Goal: Entertainment & Leisure: Consume media (video, audio)

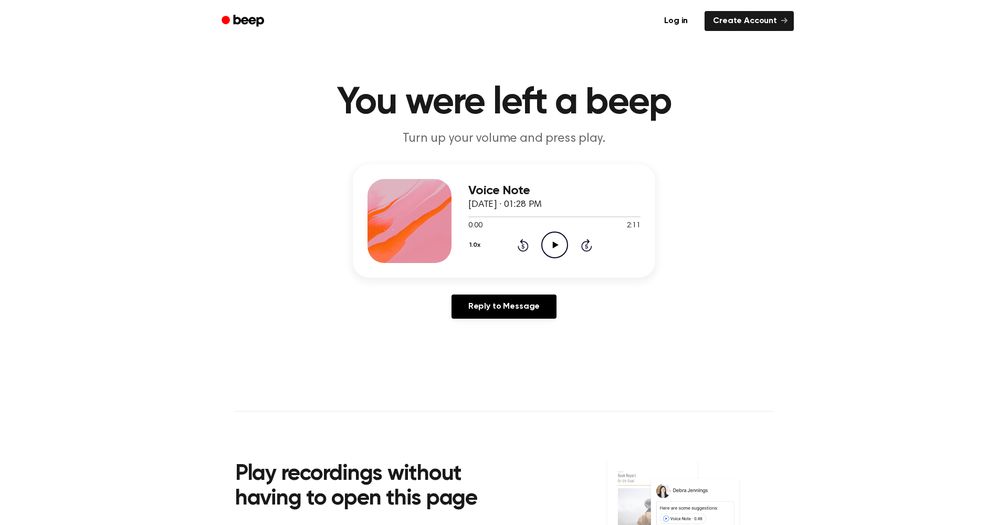
click at [542, 247] on icon "Play Audio" at bounding box center [554, 245] width 27 height 27
click at [548, 245] on icon "Pause Audio" at bounding box center [554, 245] width 27 height 27
click at [563, 242] on icon "Play Audio" at bounding box center [554, 245] width 27 height 27
click at [563, 242] on icon "Pause Audio" at bounding box center [554, 245] width 27 height 27
drag, startPoint x: 517, startPoint y: 271, endPoint x: 528, endPoint y: 281, distance: 15.2
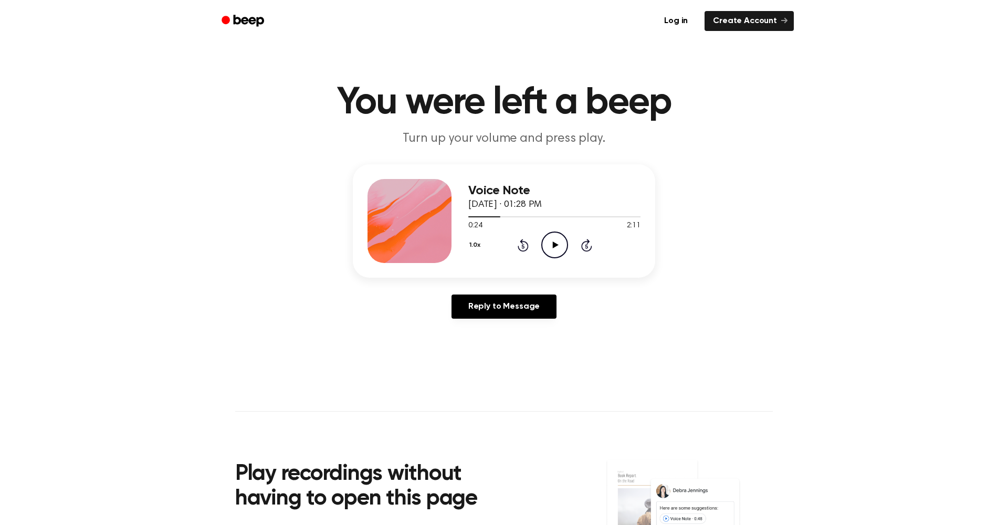
click at [528, 281] on div "Voice Note [DATE] · 01:28 PM 0:24 2:11 Your browser does not support the [objec…" at bounding box center [504, 245] width 983 height 163
click at [557, 244] on icon "Play Audio" at bounding box center [554, 245] width 27 height 27
click at [557, 244] on icon "Pause Audio" at bounding box center [554, 245] width 27 height 27
click at [478, 245] on button "1.0x" at bounding box center [476, 245] width 16 height 18
click at [418, 344] on main "You were left a beep Turn up your volume and press play. Voice Note [DATE] · 01…" at bounding box center [504, 323] width 1008 height 647
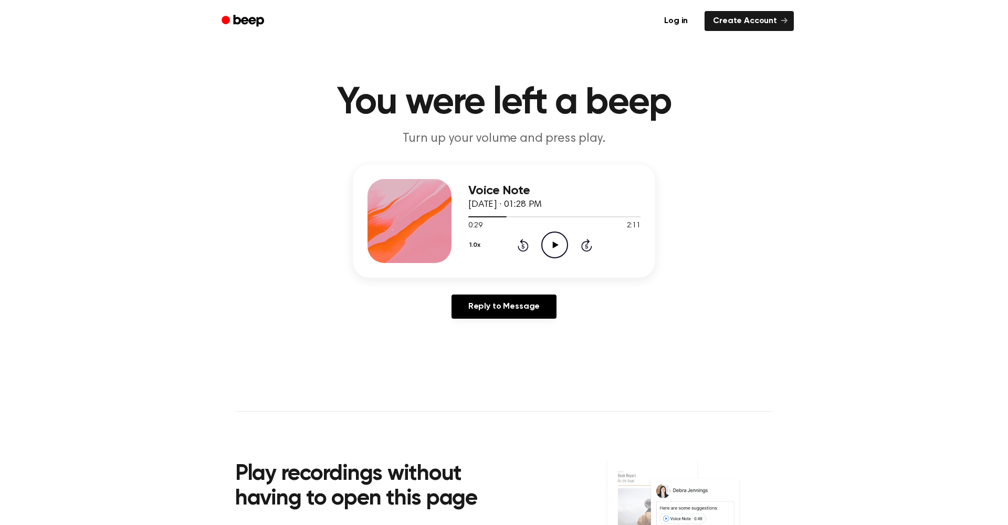
drag, startPoint x: 436, startPoint y: 243, endPoint x: 402, endPoint y: 269, distance: 43.4
click at [402, 269] on div "Voice Note [DATE] · 01:28 PM 0:29 2:11 Your browser does not support the [objec…" at bounding box center [504, 220] width 302 height 113
drag, startPoint x: 411, startPoint y: 216, endPoint x: 403, endPoint y: 255, distance: 39.6
click at [403, 255] on div at bounding box center [410, 221] width 84 height 84
drag, startPoint x: 416, startPoint y: 217, endPoint x: 382, endPoint y: 249, distance: 46.4
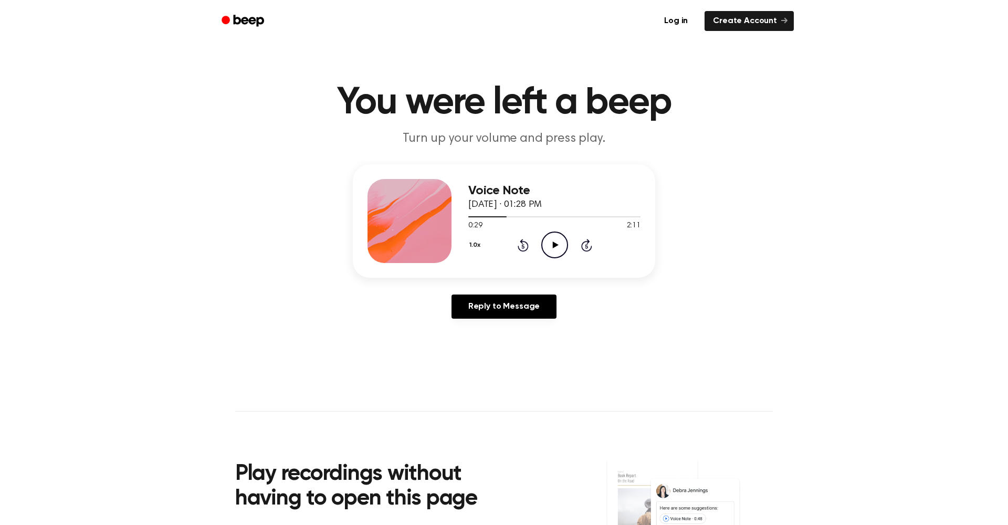
click at [382, 249] on div at bounding box center [410, 221] width 84 height 84
drag, startPoint x: 470, startPoint y: 190, endPoint x: 470, endPoint y: 184, distance: 5.8
click at [470, 184] on h3 "Voice Note" at bounding box center [554, 191] width 172 height 14
click at [552, 256] on icon "Play Audio" at bounding box center [554, 245] width 27 height 27
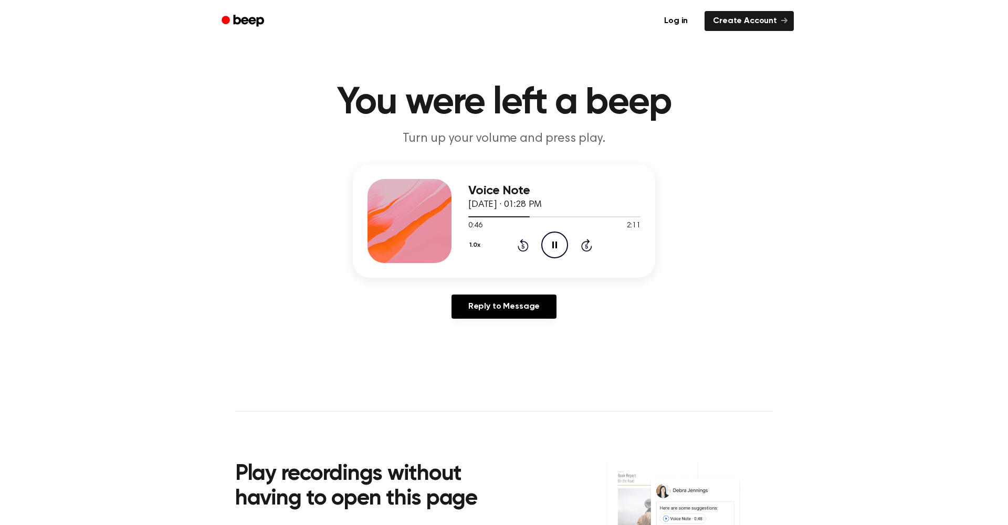
click at [548, 251] on icon "Pause Audio" at bounding box center [554, 245] width 27 height 27
click at [548, 251] on icon "Play Audio" at bounding box center [554, 245] width 27 height 27
click at [548, 251] on icon "Pause Audio" at bounding box center [554, 245] width 27 height 27
click at [562, 236] on icon "Play Audio" at bounding box center [554, 245] width 27 height 27
click at [524, 240] on icon "Rewind 5 seconds" at bounding box center [523, 245] width 12 height 14
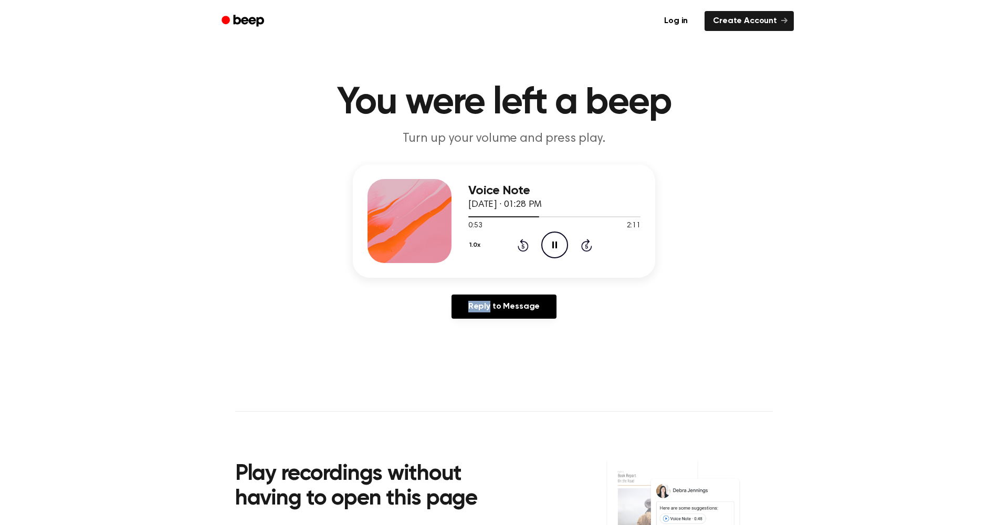
click at [524, 240] on icon "Rewind 5 seconds" at bounding box center [523, 245] width 12 height 14
click at [529, 239] on div "1.0x Rewind 5 seconds Pause Audio Skip 5 seconds" at bounding box center [554, 245] width 172 height 27
click at [525, 239] on icon "Rewind 5 seconds" at bounding box center [523, 245] width 12 height 14
click at [680, 183] on div "Voice Note [DATE] · 01:28 PM 0:40 2:11 Your browser does not support the [objec…" at bounding box center [504, 245] width 983 height 163
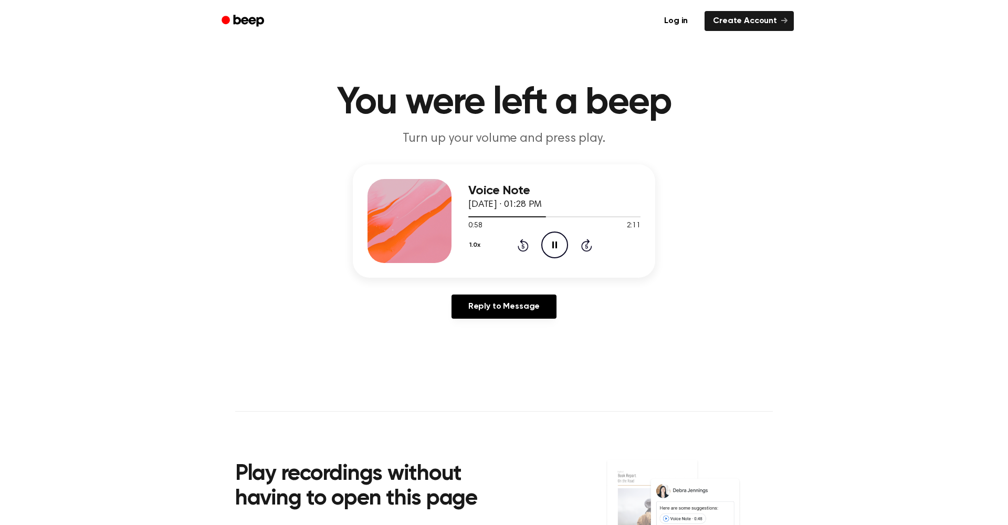
click at [557, 237] on icon "Pause Audio" at bounding box center [554, 245] width 27 height 27
click at [566, 240] on circle at bounding box center [555, 245] width 26 height 26
click at [552, 251] on icon "Pause Audio" at bounding box center [554, 245] width 27 height 27
click at [832, 110] on header "You were left a beep Turn up your volume and press play." at bounding box center [504, 116] width 983 height 64
click at [517, 248] on icon "Rewind 5 seconds" at bounding box center [523, 245] width 12 height 14
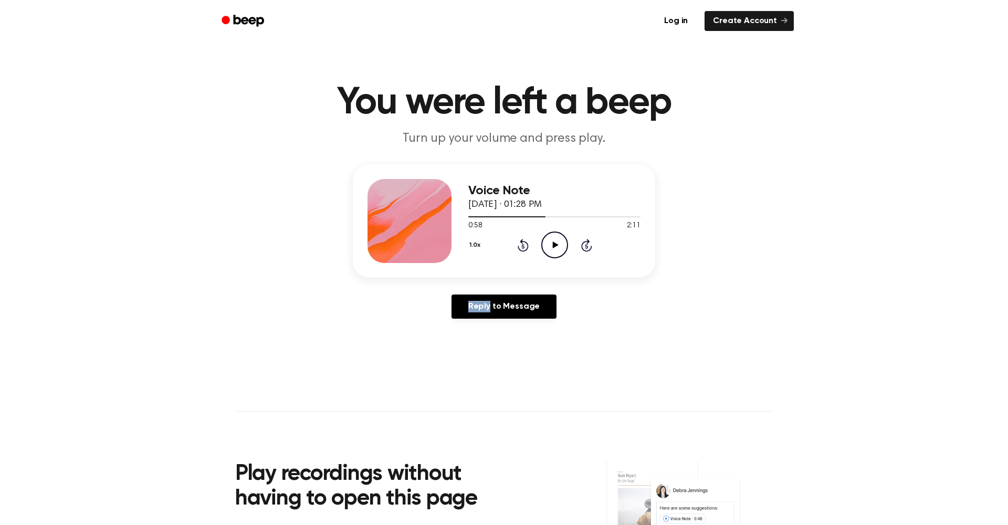
click at [517, 248] on icon "Rewind 5 seconds" at bounding box center [523, 245] width 12 height 14
click at [520, 247] on icon "Rewind 5 seconds" at bounding box center [523, 245] width 12 height 14
click at [565, 246] on icon "Play Audio" at bounding box center [554, 245] width 27 height 27
